Goal: Navigation & Orientation: Find specific page/section

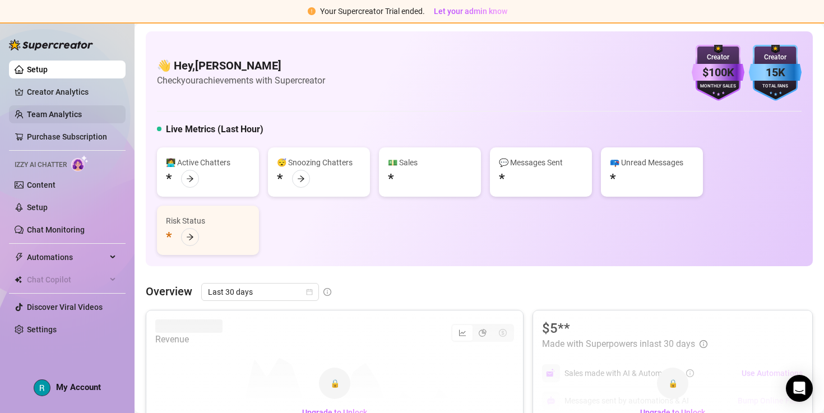
click at [82, 110] on link "Team Analytics" at bounding box center [54, 114] width 55 height 9
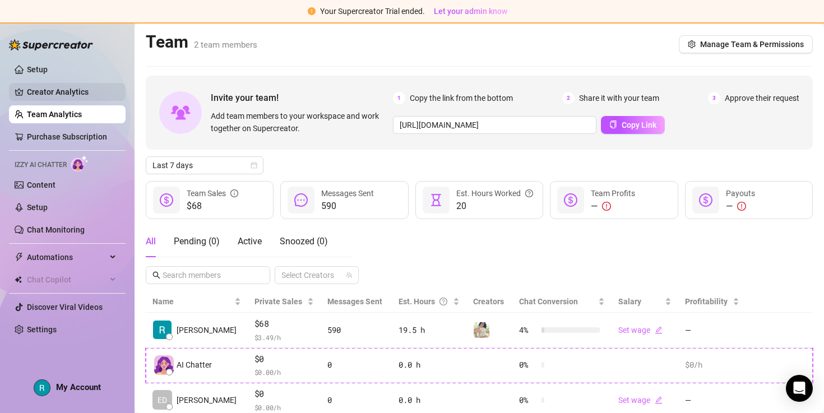
click at [71, 95] on link "Creator Analytics" at bounding box center [72, 92] width 90 height 18
